Goal: Task Accomplishment & Management: Manage account settings

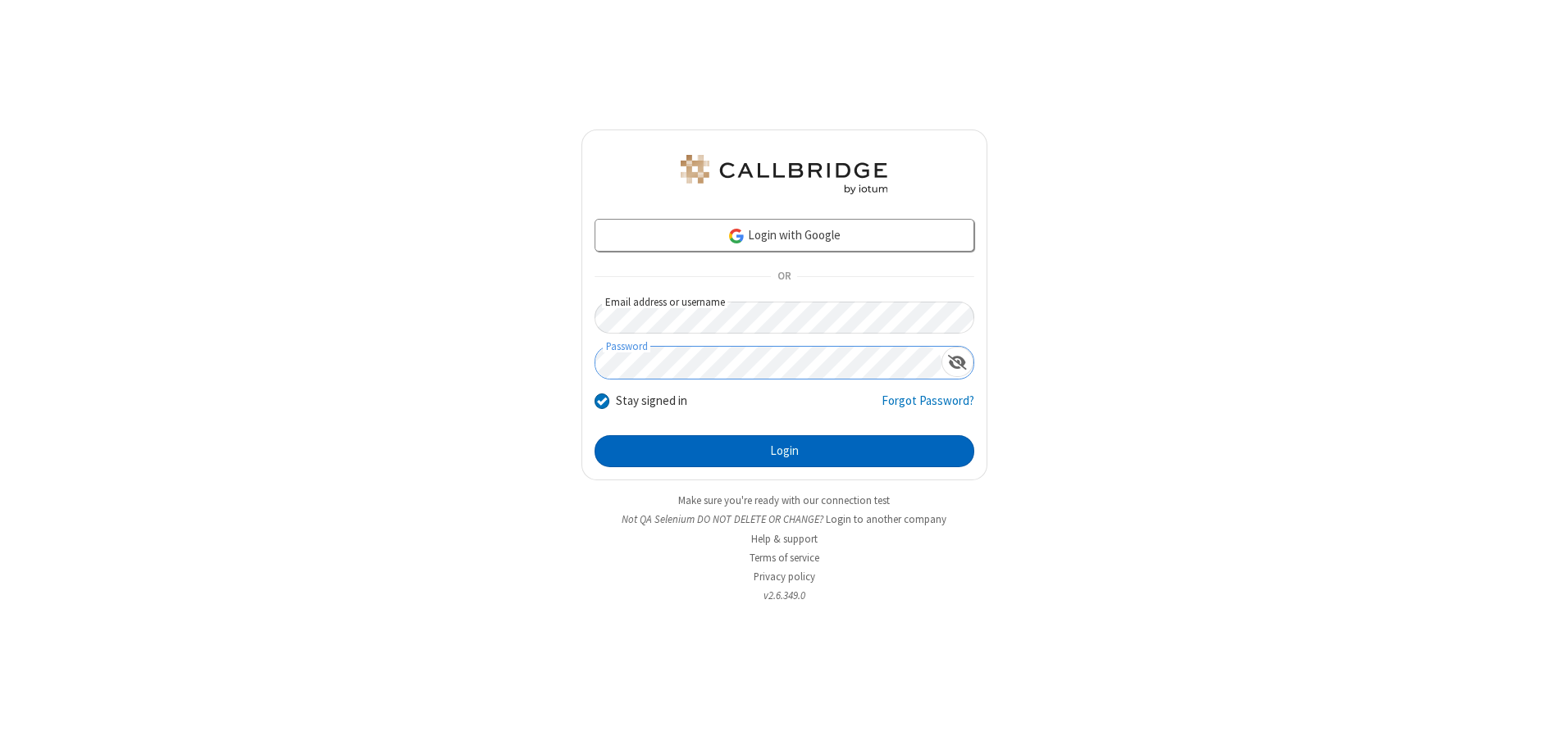
click at [784, 451] on button "Login" at bounding box center [784, 451] width 379 height 33
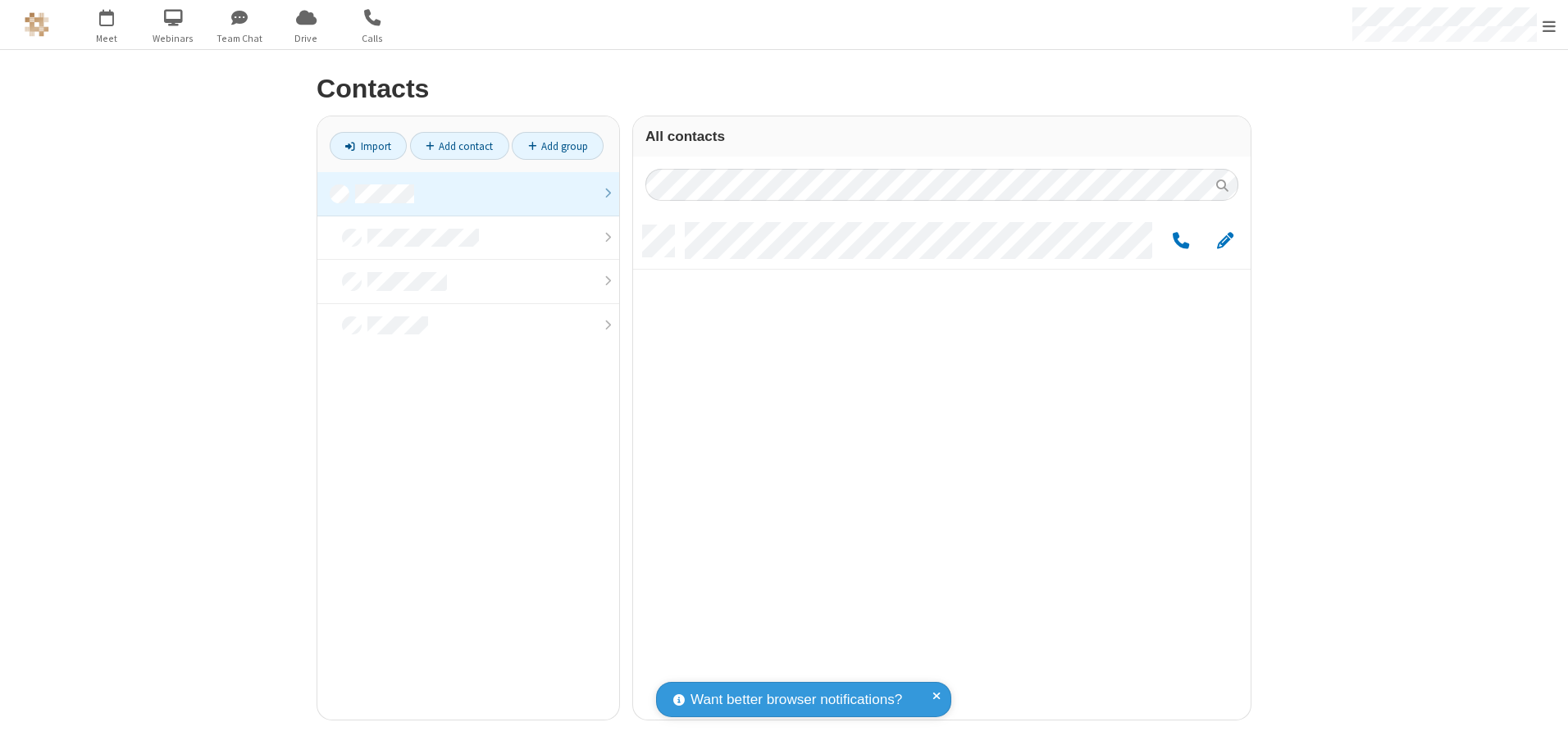
scroll to position [494, 605]
click at [468, 194] on link at bounding box center [468, 194] width 302 height 44
click at [1226, 240] on span "Edit" at bounding box center [1225, 242] width 16 height 21
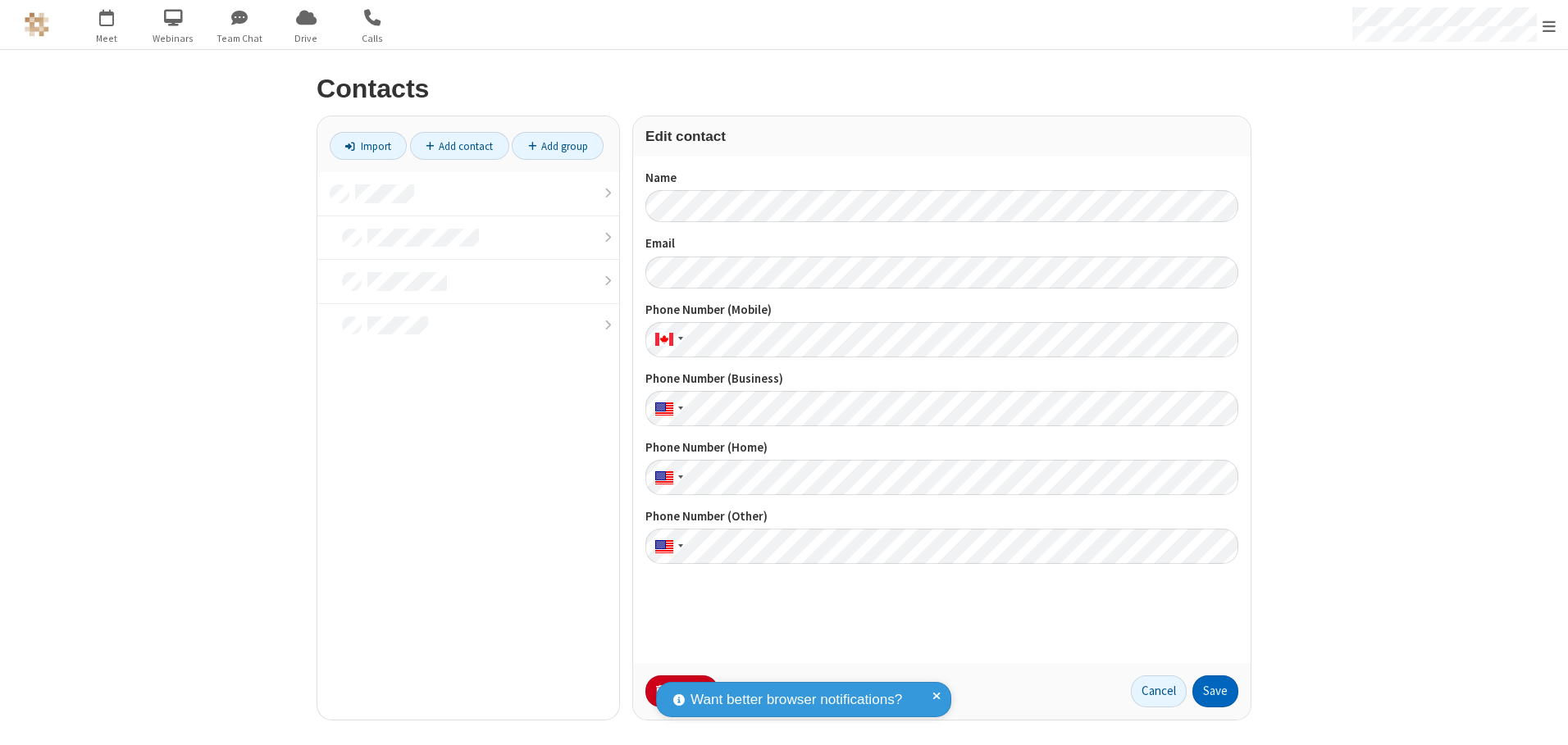
click at [1215, 691] on button "Save" at bounding box center [1215, 692] width 46 height 33
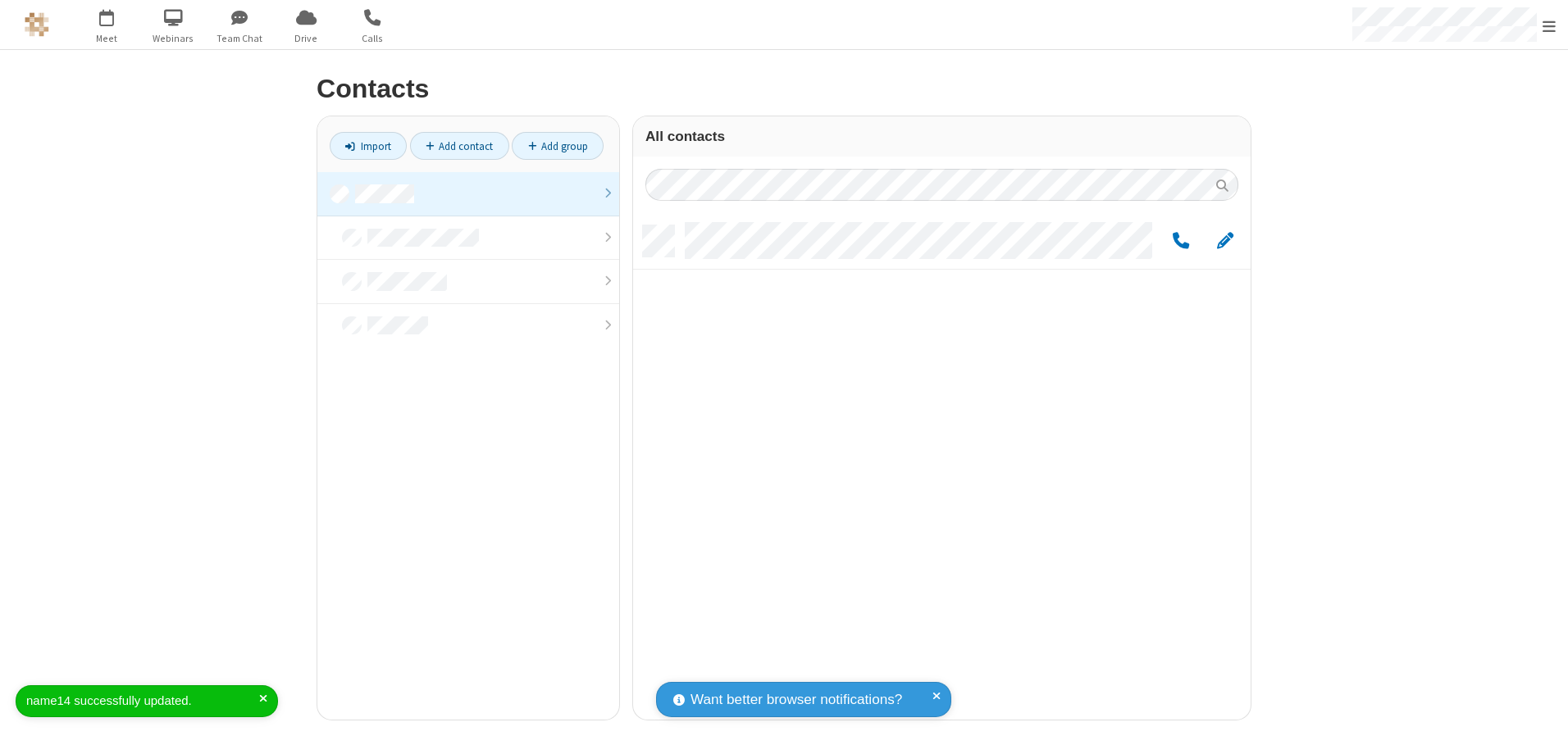
scroll to position [494, 605]
